Goal: Information Seeking & Learning: Find specific fact

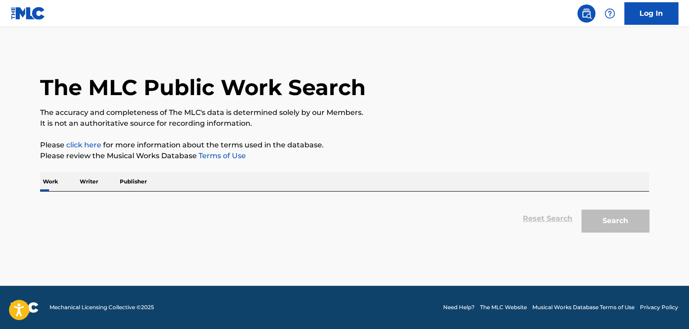
click at [99, 171] on div "The MLC Public Work Search The accuracy and completeness of The MLC's data is d…" at bounding box center [344, 143] width 631 height 187
click at [90, 182] on p "Writer" at bounding box center [89, 181] width 24 height 19
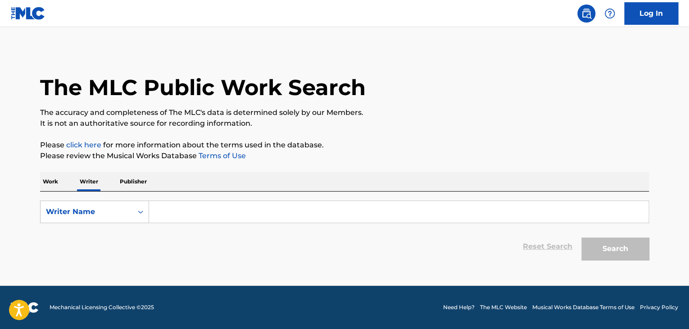
click at [46, 183] on p "Work" at bounding box center [50, 181] width 21 height 19
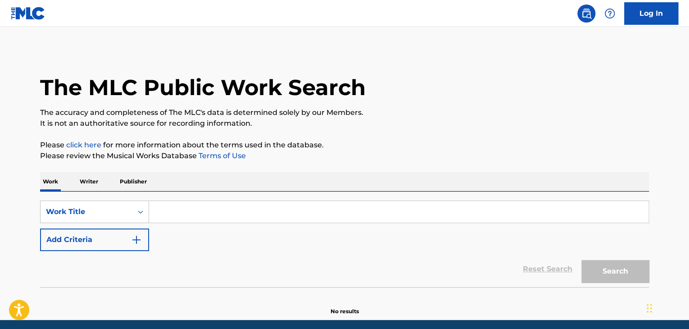
click at [186, 210] on input "Search Form" at bounding box center [398, 212] width 499 height 22
click at [98, 180] on p "Writer" at bounding box center [89, 181] width 24 height 19
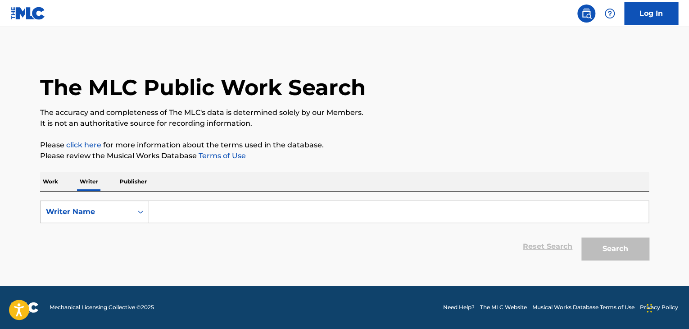
click at [50, 185] on p "Work" at bounding box center [50, 181] width 21 height 19
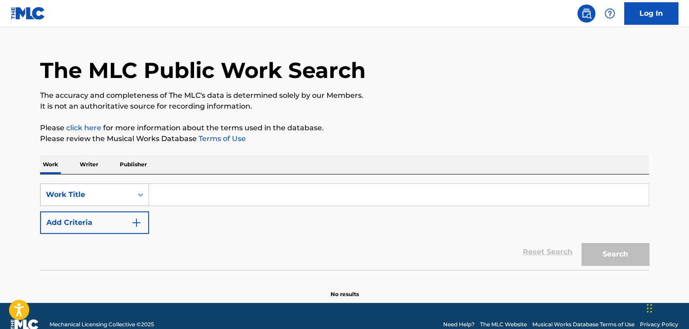
click at [143, 206] on div "Work Title" at bounding box center [94, 194] width 109 height 23
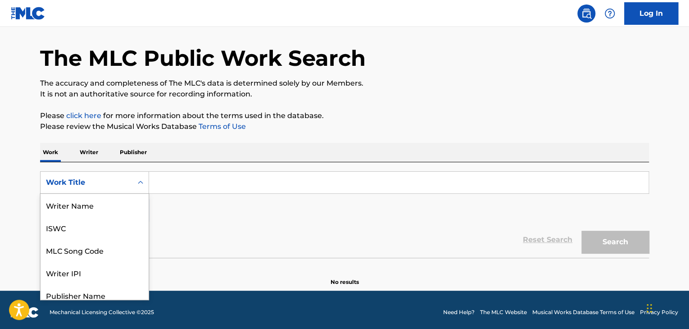
scroll to position [45, 0]
click at [91, 210] on div "MLC Song Code" at bounding box center [95, 205] width 108 height 23
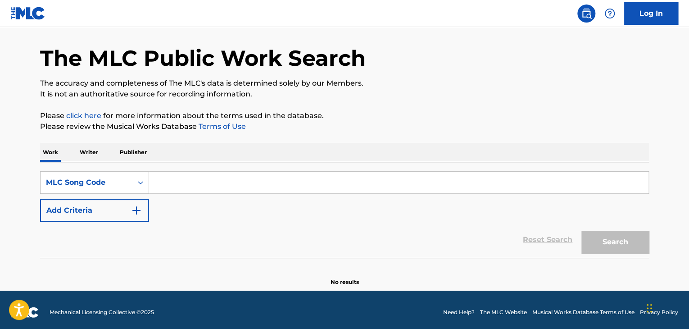
click at [165, 183] on input "Search Form" at bounding box center [398, 183] width 499 height 22
paste input "H1744F"
type input "H1744F"
click at [600, 239] on button "Search" at bounding box center [615, 242] width 68 height 23
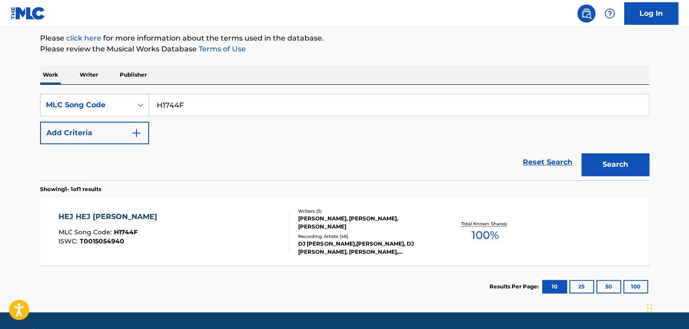
scroll to position [119, 0]
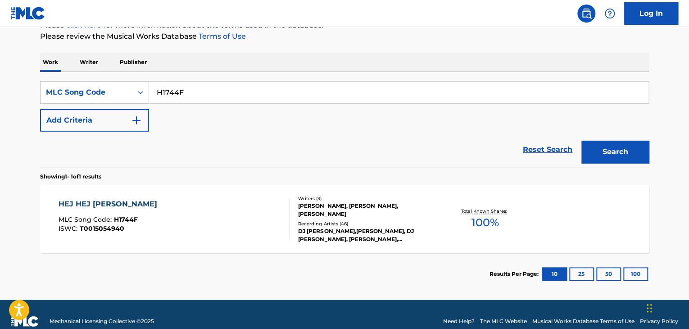
click at [209, 213] on div "HEJ HEJ [PERSON_NAME] MLC Song Code : H1744F ISWC : T0015054940" at bounding box center [175, 219] width 232 height 41
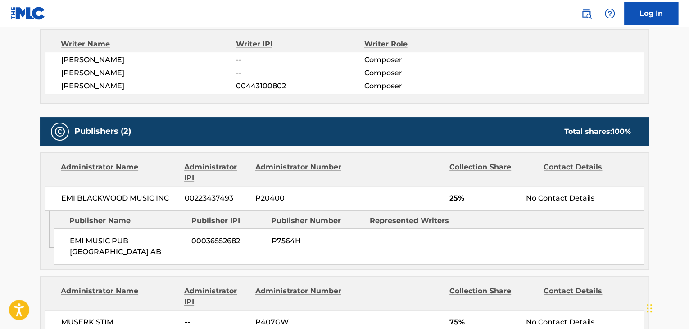
scroll to position [270, 0]
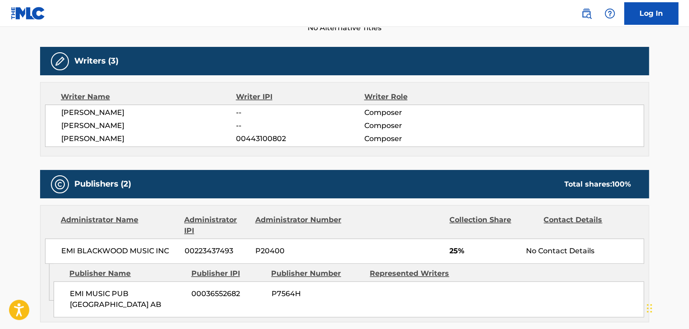
click at [98, 112] on span "[PERSON_NAME]" at bounding box center [148, 112] width 175 height 11
click at [97, 112] on span "[PERSON_NAME]" at bounding box center [148, 112] width 175 height 11
copy div "[PERSON_NAME]"
click at [81, 130] on span "[PERSON_NAME]" at bounding box center [148, 125] width 175 height 11
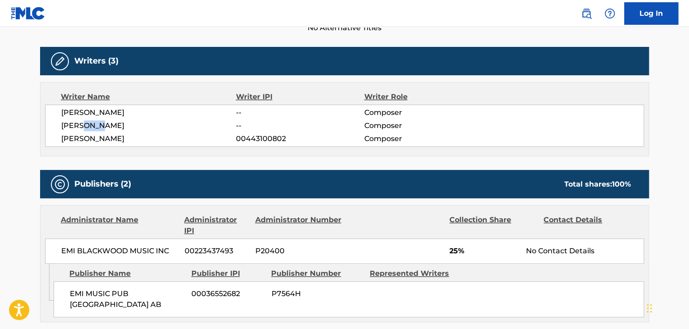
click at [81, 130] on span "[PERSON_NAME]" at bounding box center [148, 125] width 175 height 11
copy div "[PERSON_NAME]"
click at [99, 142] on span "[PERSON_NAME]" at bounding box center [148, 138] width 175 height 11
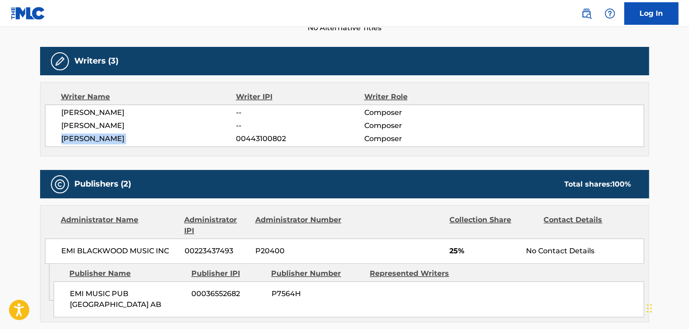
click at [99, 142] on span "[PERSON_NAME]" at bounding box center [148, 138] width 175 height 11
copy div "[PERSON_NAME]"
click at [256, 137] on span "00443100802" at bounding box center [300, 138] width 128 height 11
copy span "00443100802"
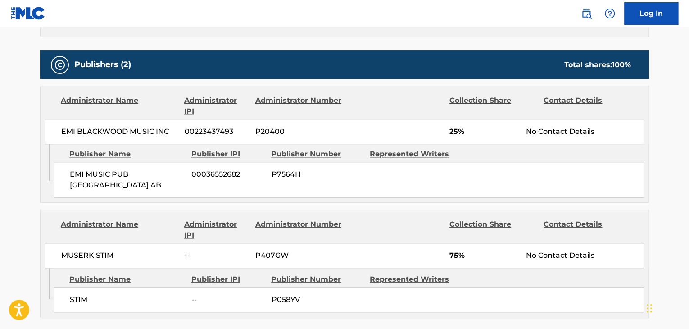
scroll to position [405, 0]
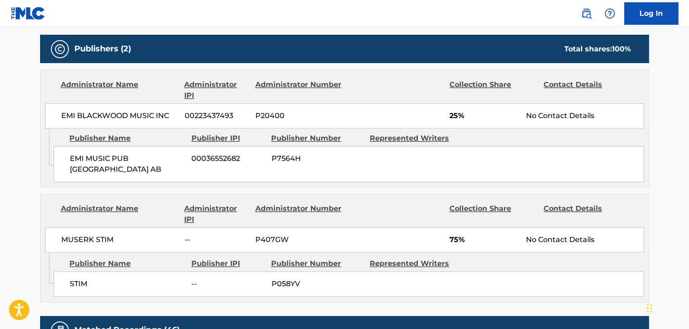
click at [90, 234] on span "MUSERK STIM" at bounding box center [119, 239] width 117 height 11
copy div "MUSERK STIM"
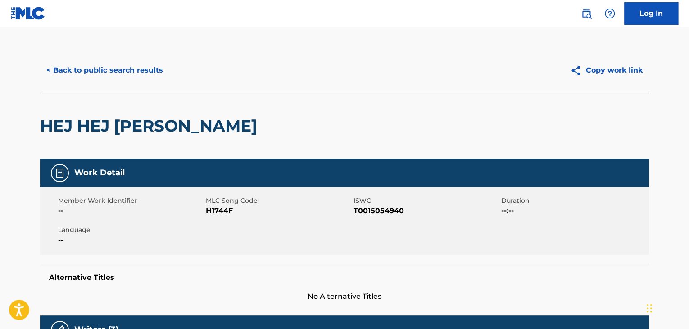
scroll to position [0, 0]
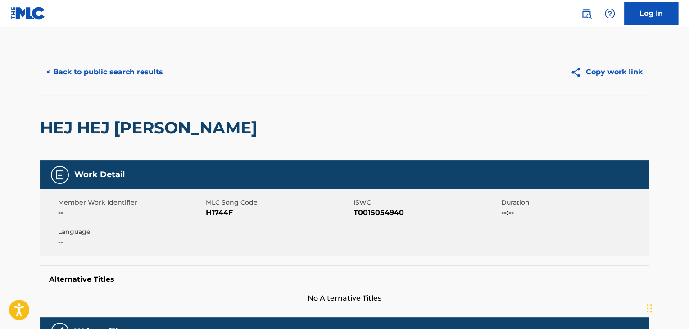
click at [363, 215] on span "T0015054940" at bounding box center [426, 212] width 145 height 11
copy span "T0015054940"
click at [101, 65] on button "< Back to public search results" at bounding box center [104, 72] width 129 height 23
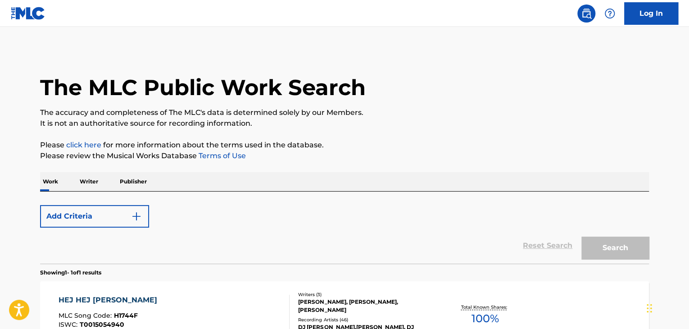
scroll to position [110, 0]
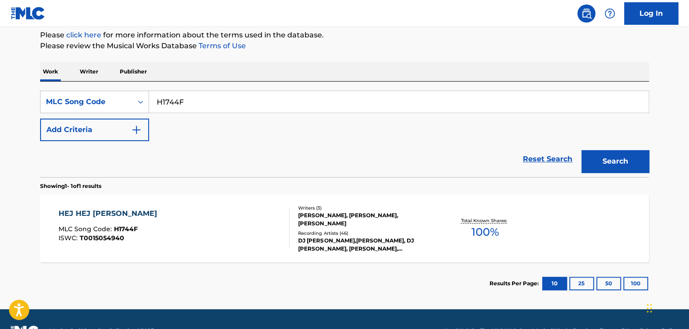
click at [197, 98] on input "H1744F" at bounding box center [398, 102] width 499 height 22
paste input "AA0FK4"
type input "AA0FK4"
click at [606, 155] on button "Search" at bounding box center [615, 161] width 68 height 23
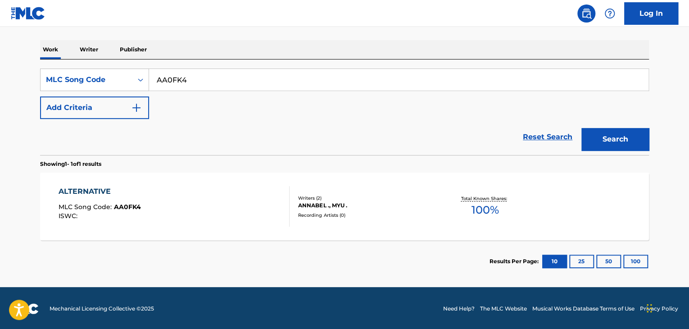
scroll to position [133, 0]
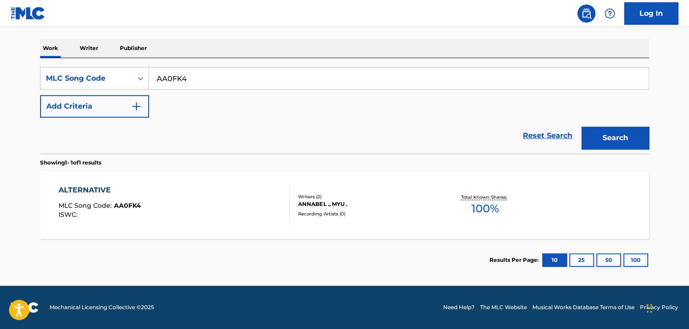
click at [241, 196] on div "ALTERNATIVE MLC Song Code : AA0FK4 ISWC :" at bounding box center [175, 205] width 232 height 41
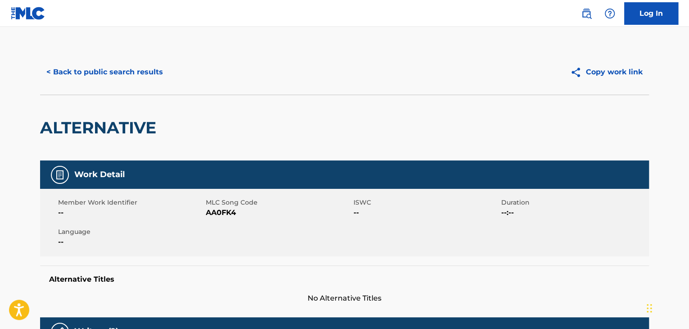
click at [132, 82] on button "< Back to public search results" at bounding box center [104, 72] width 129 height 23
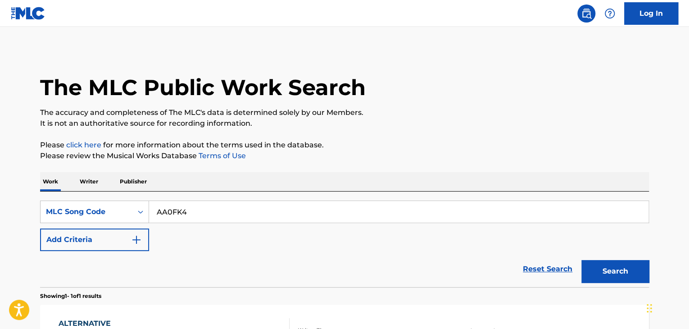
scroll to position [110, 0]
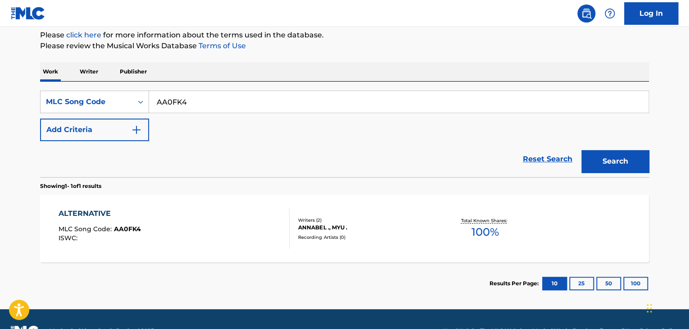
click at [182, 104] on input "AA0FK4" at bounding box center [398, 102] width 499 height 22
paste input "OC91JE"
type input "OC91JE"
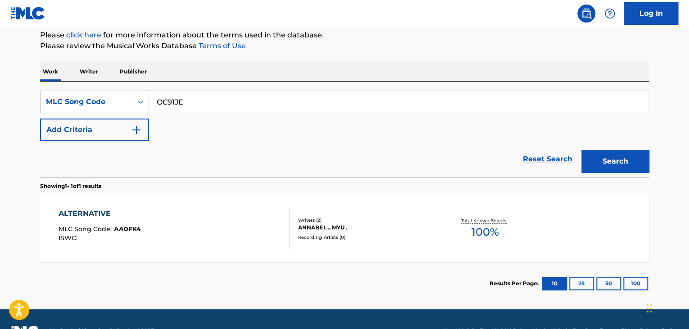
click at [605, 164] on button "Search" at bounding box center [615, 161] width 68 height 23
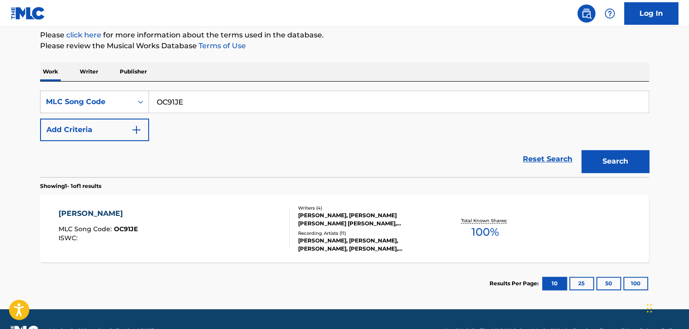
click at [214, 209] on div "[PERSON_NAME] MLC Song Code : OC91JE ISWC :" at bounding box center [175, 228] width 232 height 41
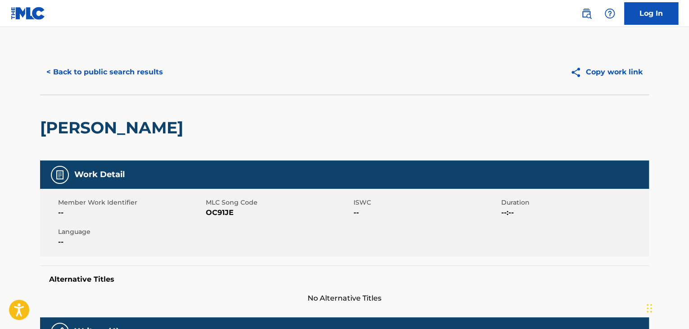
click at [111, 73] on button "< Back to public search results" at bounding box center [104, 72] width 129 height 23
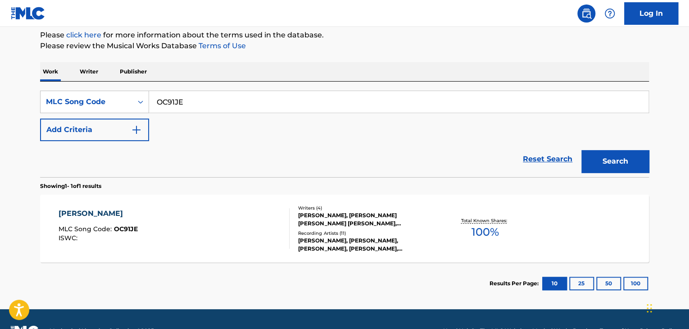
click at [218, 225] on div "[PERSON_NAME] MLC Song Code : OC91JE ISWC :" at bounding box center [175, 228] width 232 height 41
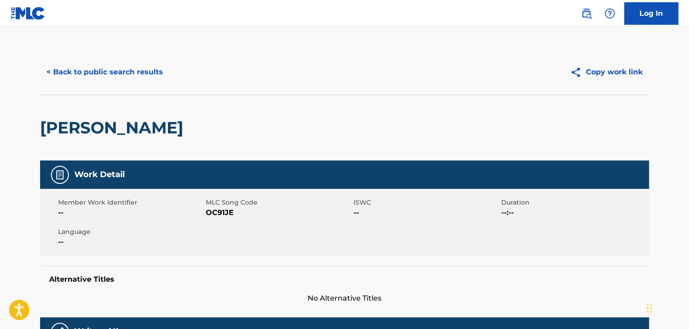
click at [114, 73] on button "< Back to public search results" at bounding box center [104, 72] width 129 height 23
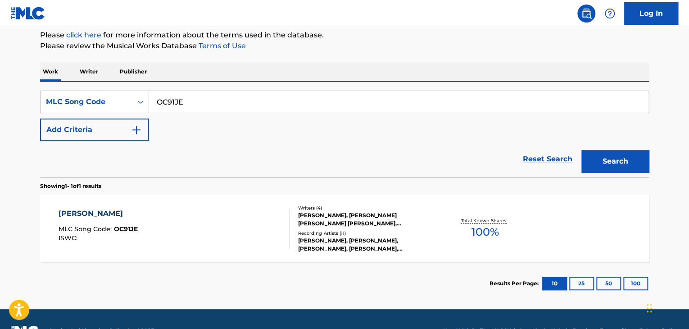
scroll to position [133, 0]
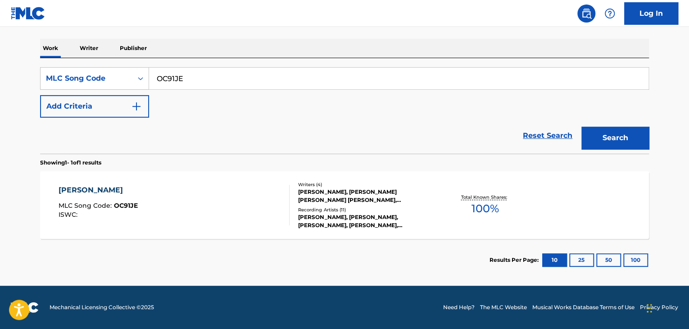
click at [247, 181] on div "[PERSON_NAME] MLC Song Code : OC91JE ISWC : Writers ( 4 ) [PERSON_NAME], [PERSO…" at bounding box center [344, 205] width 609 height 68
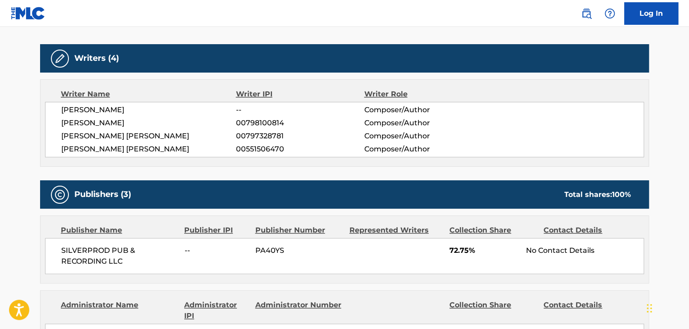
scroll to position [315, 0]
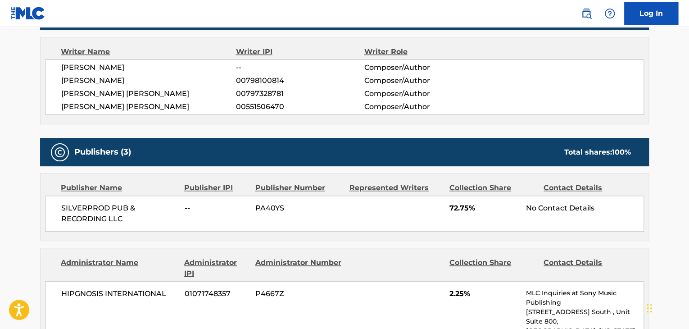
click at [93, 209] on span "SILVERPROD PUB & RECORDING LLC" at bounding box center [119, 214] width 117 height 22
copy div "SILVERPROD PUB & RECORDING LLC"
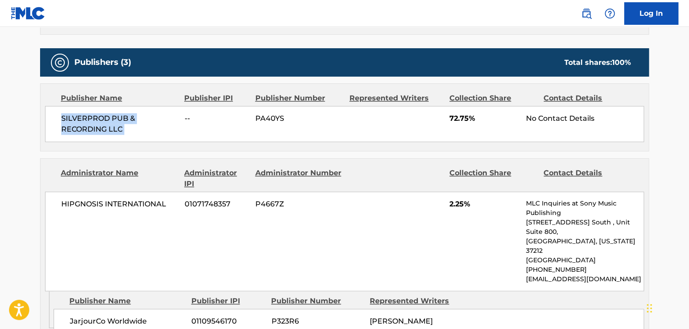
scroll to position [360, 0]
